Goal: Use online tool/utility

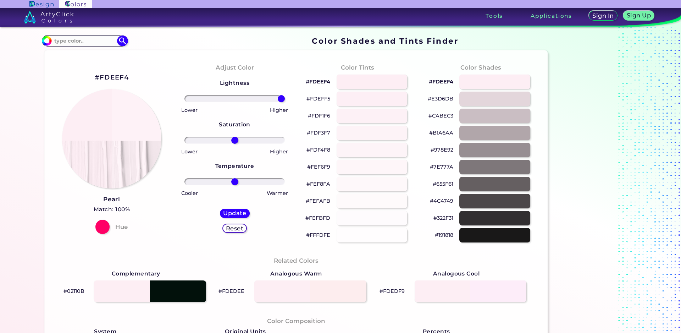
type input "100"
click at [285, 102] on input "range" at bounding box center [234, 98] width 100 height 7
drag, startPoint x: 234, startPoint y: 140, endPoint x: 269, endPoint y: 144, distance: 35.4
type input "74"
click at [269, 144] on input "range" at bounding box center [234, 140] width 100 height 7
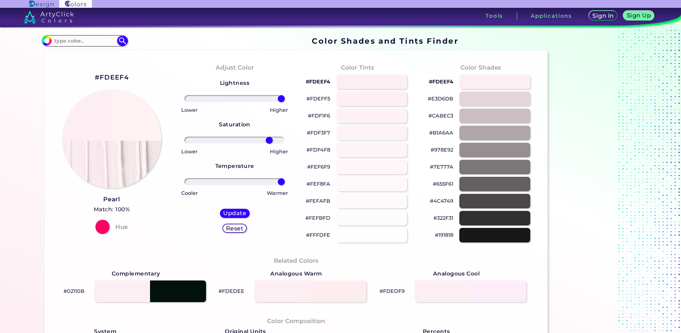
drag, startPoint x: 236, startPoint y: 181, endPoint x: 321, endPoint y: 188, distance: 85.4
type input "100"
click at [285, 185] on input "range" at bounding box center [234, 181] width 100 height 7
click at [240, 213] on h5 "Update" at bounding box center [234, 212] width 21 height 5
type input "#fef2f3"
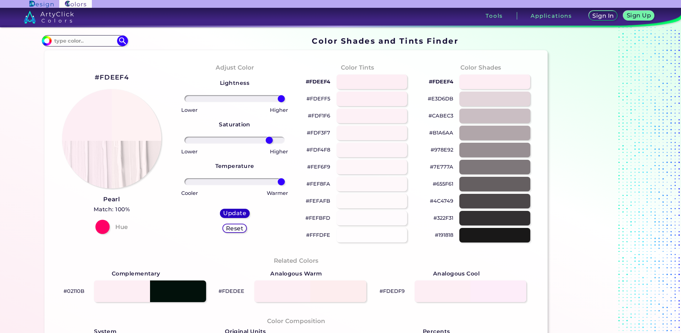
type input "0"
drag, startPoint x: 238, startPoint y: 98, endPoint x: 281, endPoint y: 112, distance: 45.5
type input "100"
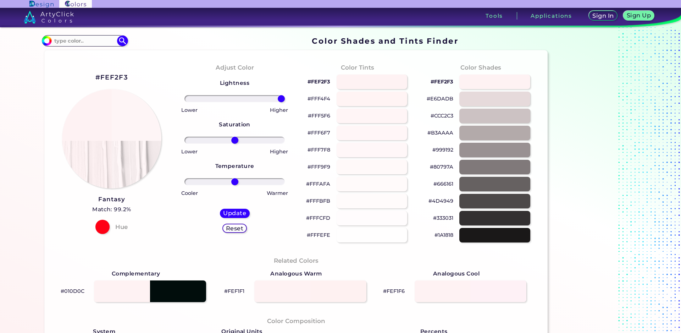
click at [285, 100] on input "range" at bounding box center [234, 98] width 100 height 7
drag, startPoint x: 236, startPoint y: 138, endPoint x: 300, endPoint y: 144, distance: 63.7
type input "100"
click at [285, 139] on input "range" at bounding box center [234, 140] width 100 height 7
drag, startPoint x: 236, startPoint y: 183, endPoint x: 316, endPoint y: 187, distance: 80.2
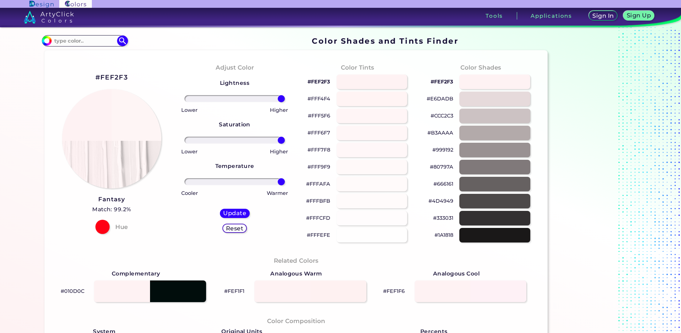
type input "100"
click at [285, 185] on input "range" at bounding box center [234, 181] width 100 height 7
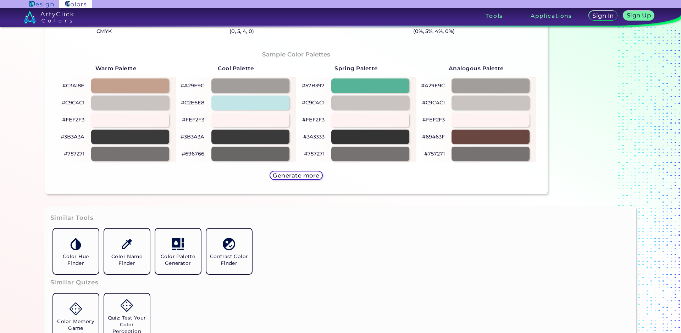
scroll to position [348, 0]
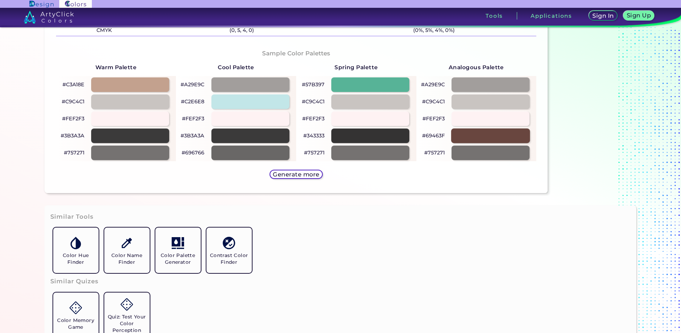
click at [500, 138] on div at bounding box center [490, 135] width 79 height 15
type input "#69463f"
type input "0"
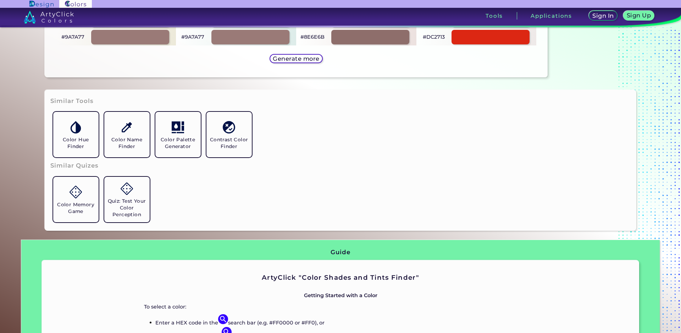
scroll to position [465, 0]
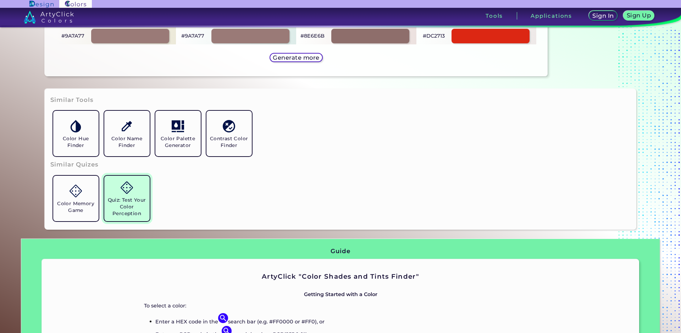
click at [135, 193] on link "Quiz: Test Your Color Perception" at bounding box center [126, 198] width 51 height 51
